Goal: Communication & Community: Ask a question

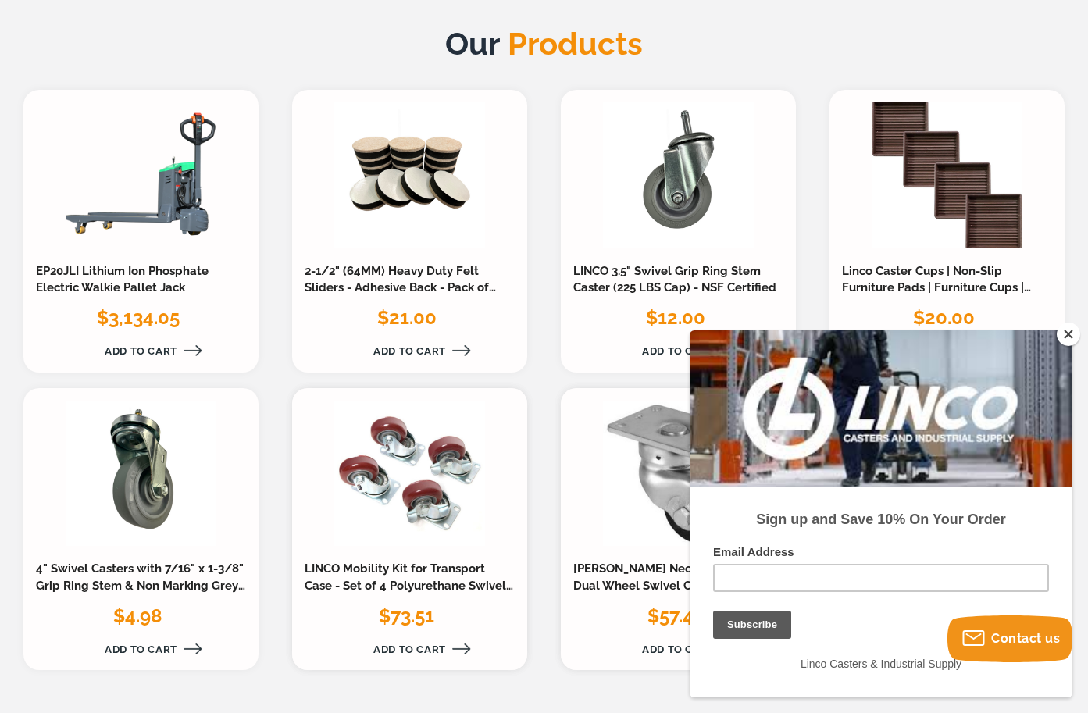
scroll to position [1355, 0]
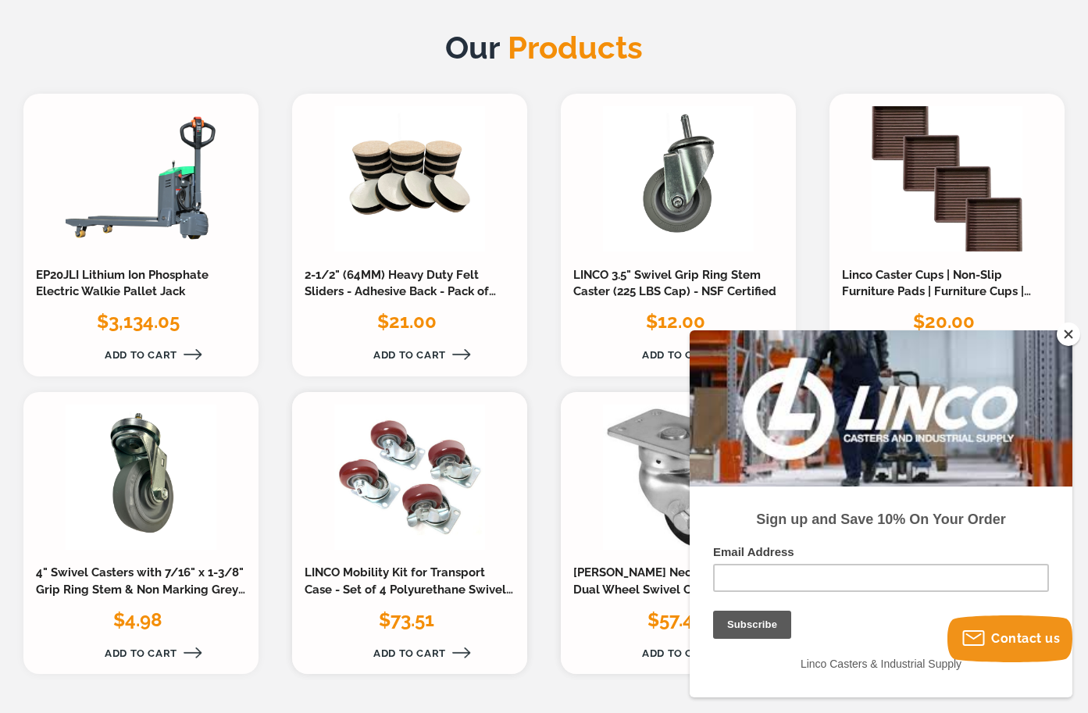
click at [1057, 339] on div at bounding box center [881, 408] width 383 height 156
click at [1067, 334] on button "Close" at bounding box center [1068, 334] width 23 height 23
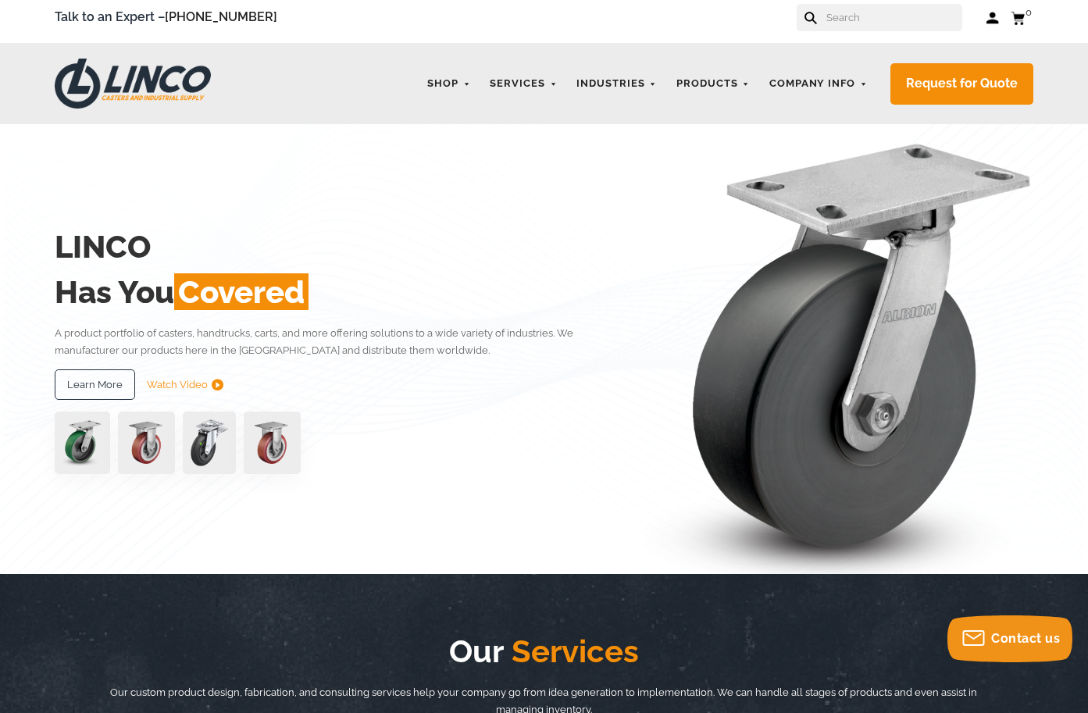
scroll to position [0, 0]
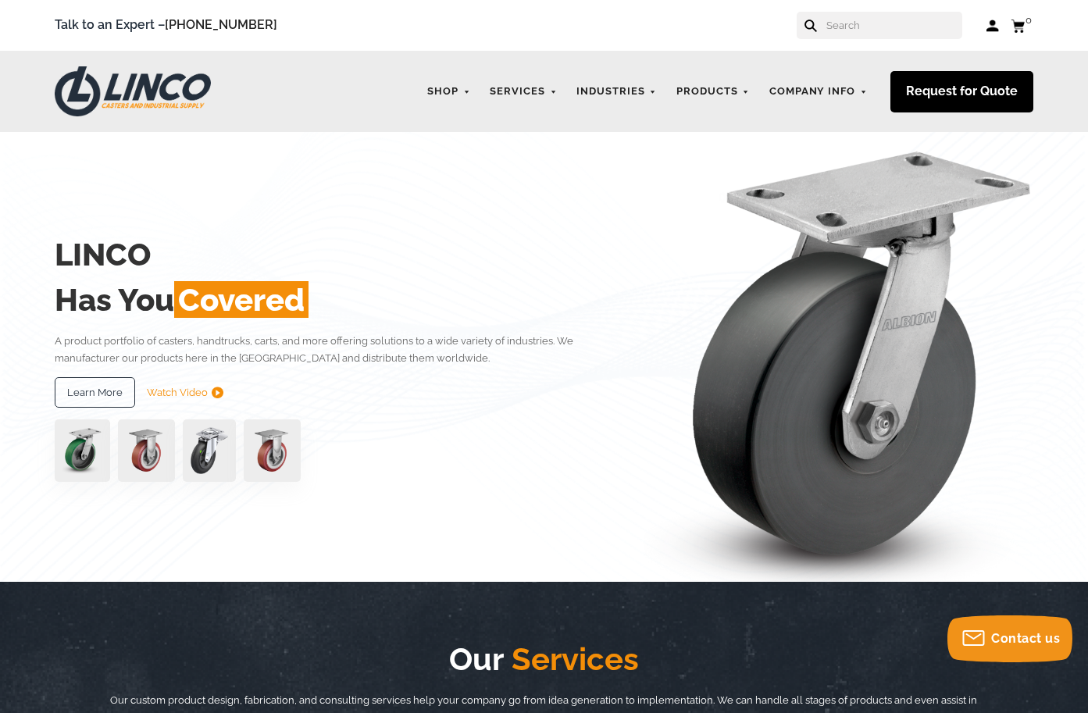
click at [968, 85] on link "Request for Quote" at bounding box center [961, 91] width 143 height 41
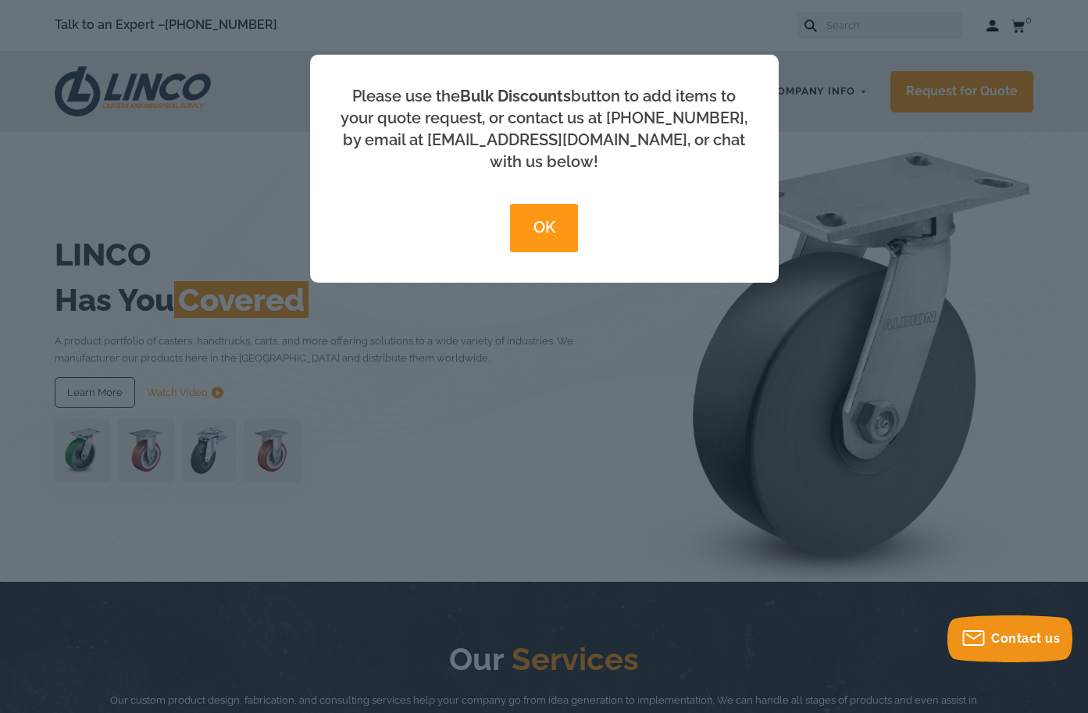
click at [520, 208] on button "OK" at bounding box center [544, 228] width 68 height 48
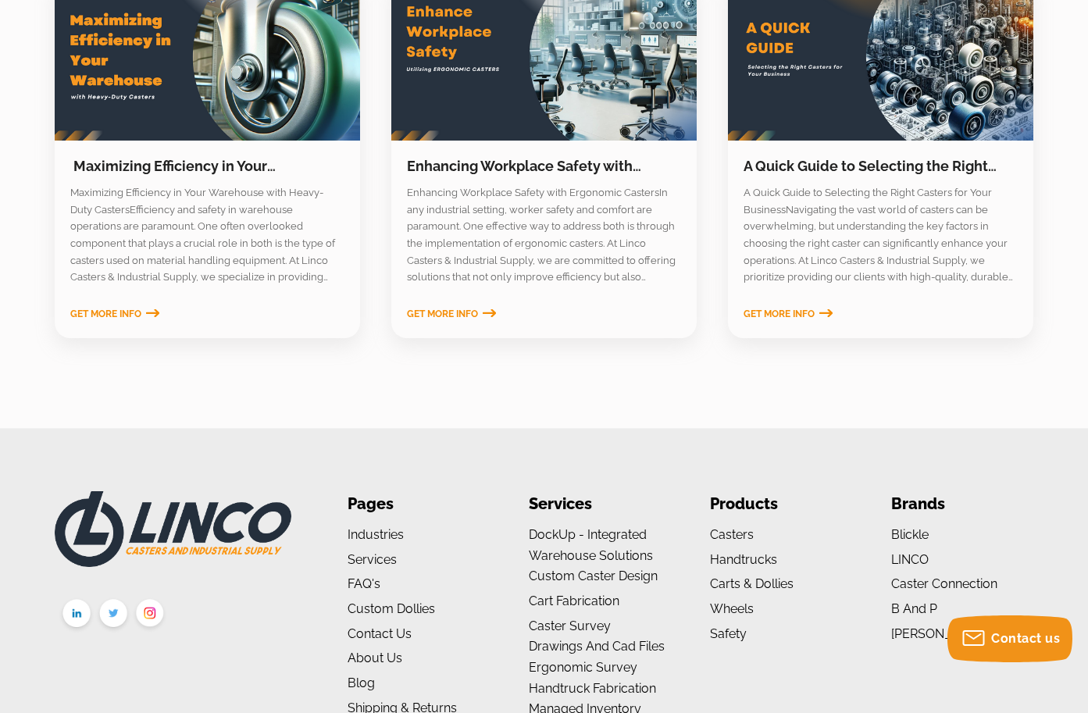
scroll to position [2449, 0]
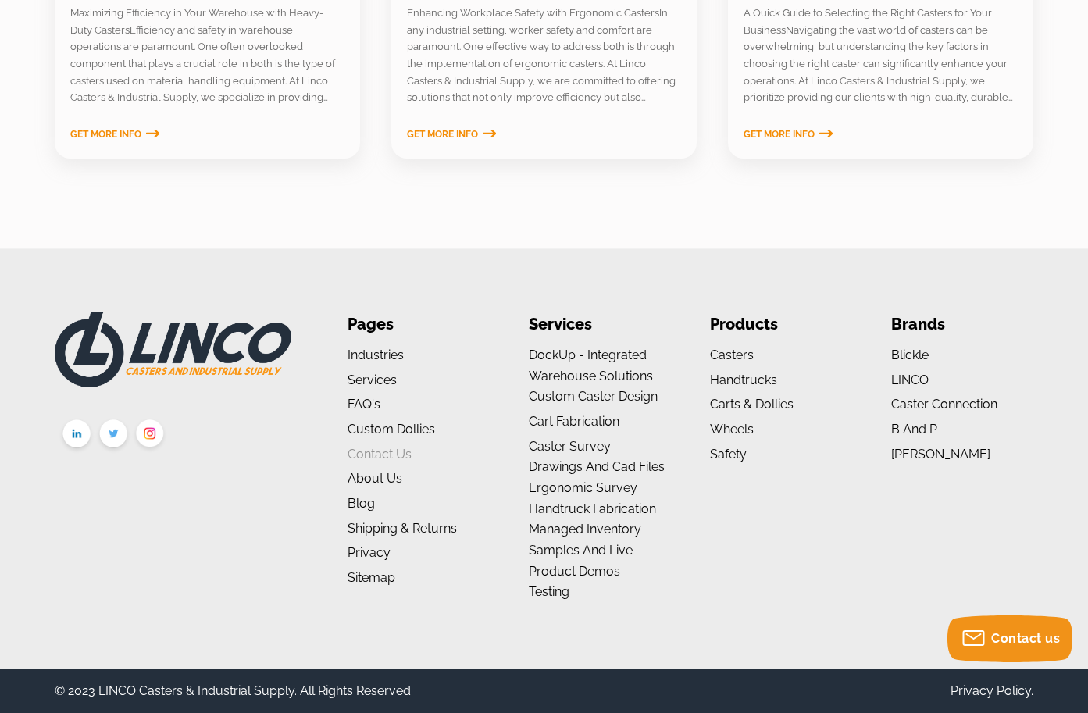
click at [382, 456] on link "Contact Us" at bounding box center [380, 454] width 64 height 15
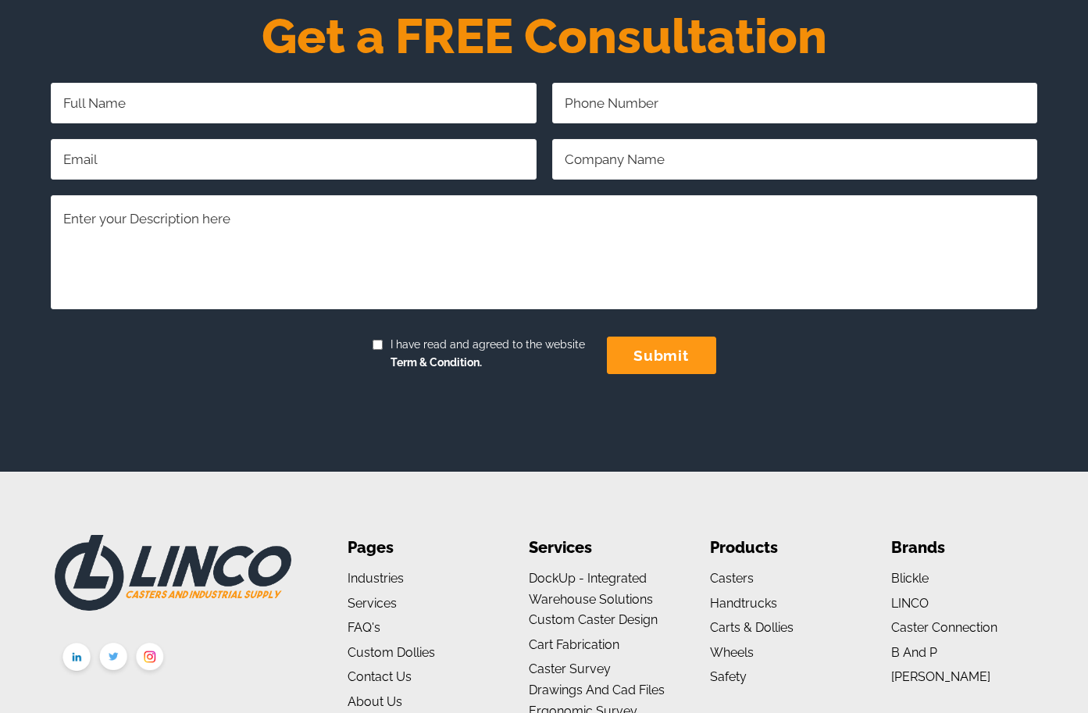
click at [233, 122] on input "Full Name Required" at bounding box center [294, 103] width 486 height 41
type input "Dale Galdo"
type input "8774843627"
type input "dgaldo@mapagency.com"
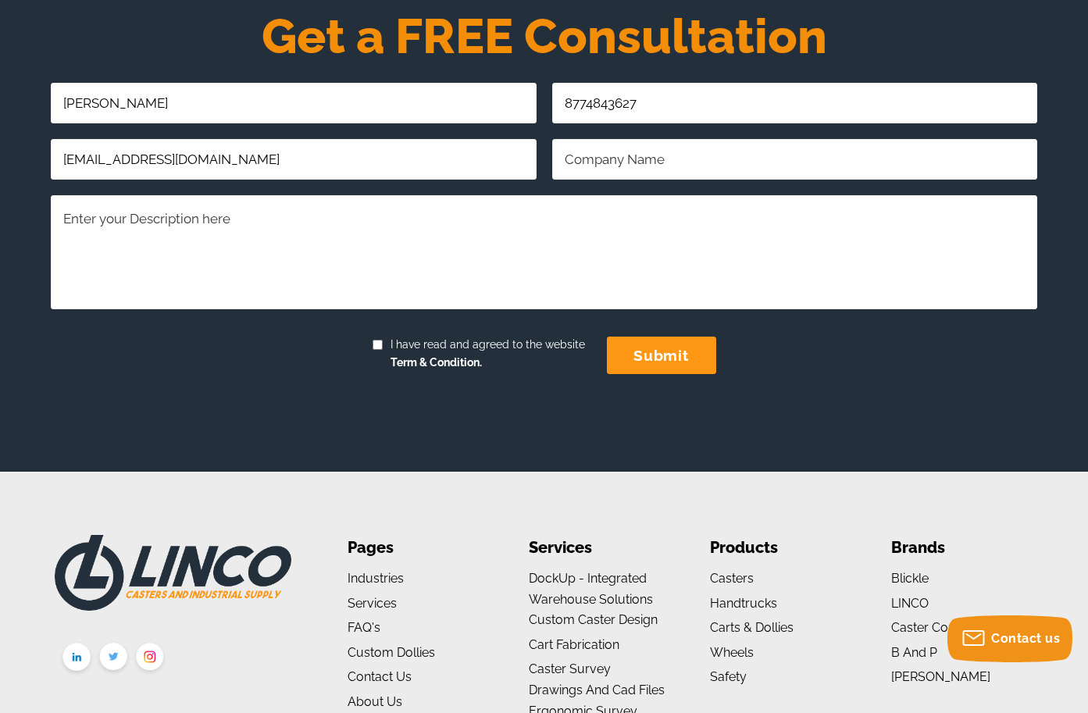
type input "MapAgency.com"
click at [498, 248] on textarea "Comments/Questions Required" at bounding box center [544, 251] width 987 height 113
paste textarea "Want your customers buying more from you? Let's run a free training that shows …"
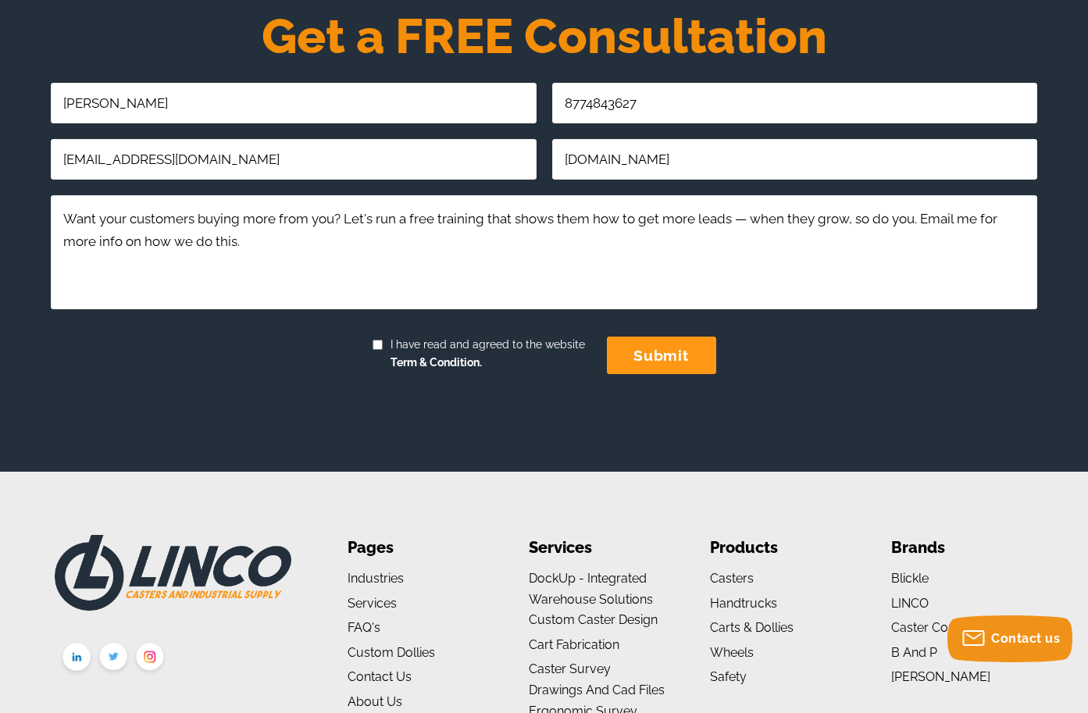
type textarea "Want your customers buying more from you? Let's run a free training that shows …"
click at [651, 360] on input "submit" at bounding box center [661, 355] width 109 height 37
